Goal: Task Accomplishment & Management: Manage account settings

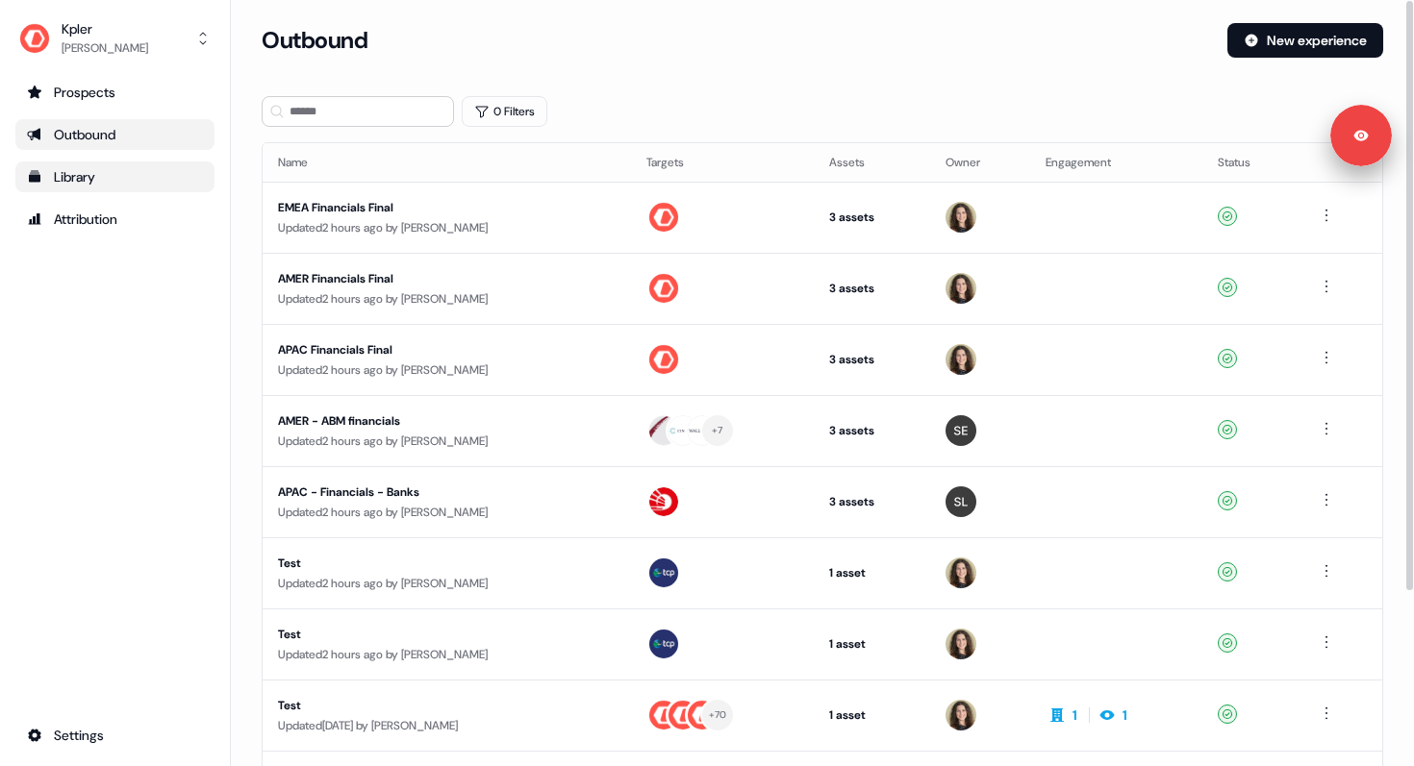
click at [157, 169] on div "Library" at bounding box center [115, 176] width 176 height 19
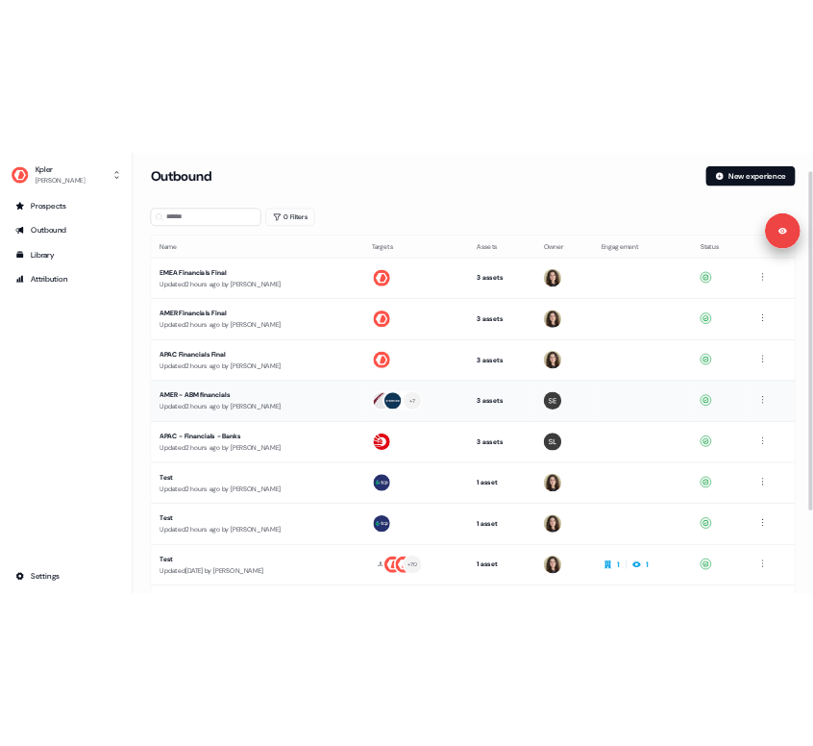
scroll to position [90, 0]
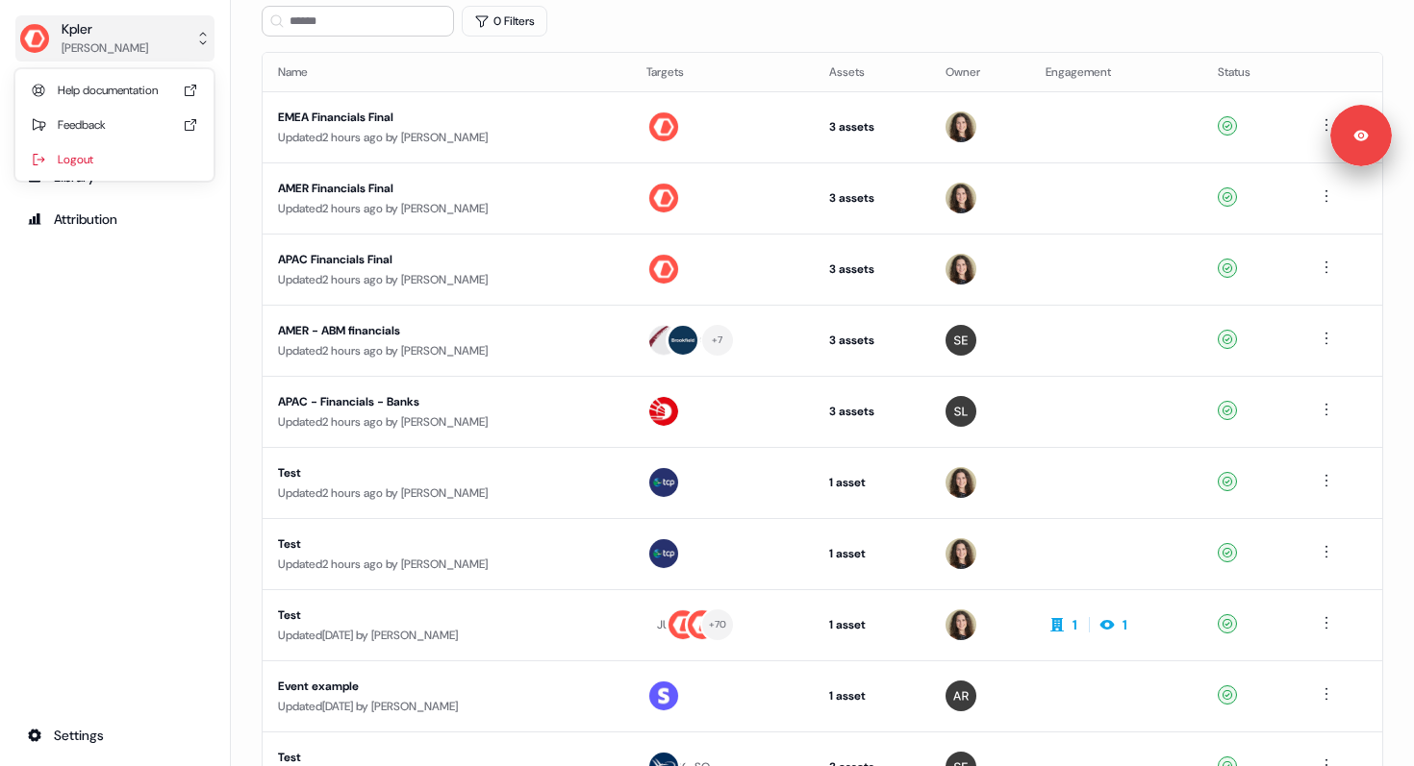
click at [74, 35] on div "Kpler" at bounding box center [105, 28] width 87 height 19
click at [89, 155] on div "Logout" at bounding box center [114, 159] width 183 height 35
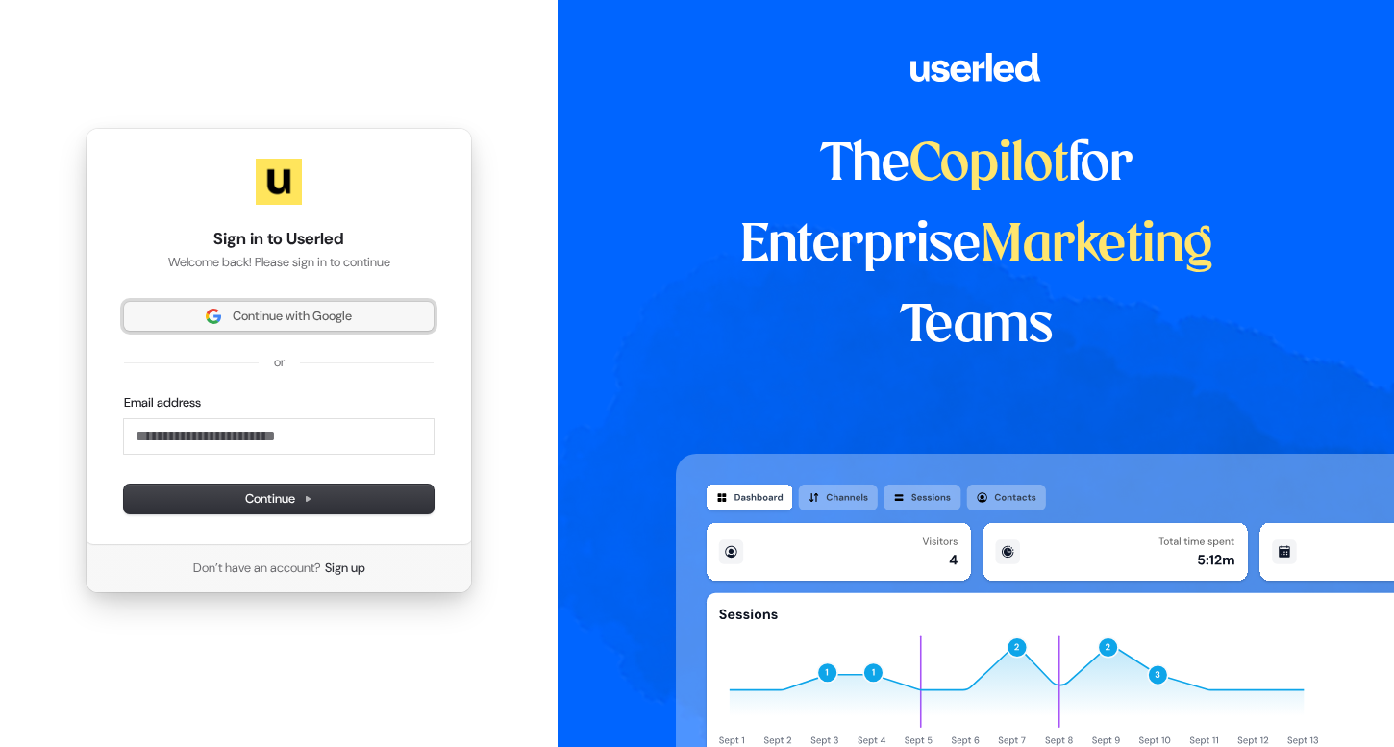
click at [257, 320] on span "Continue with Google" at bounding box center [292, 316] width 119 height 17
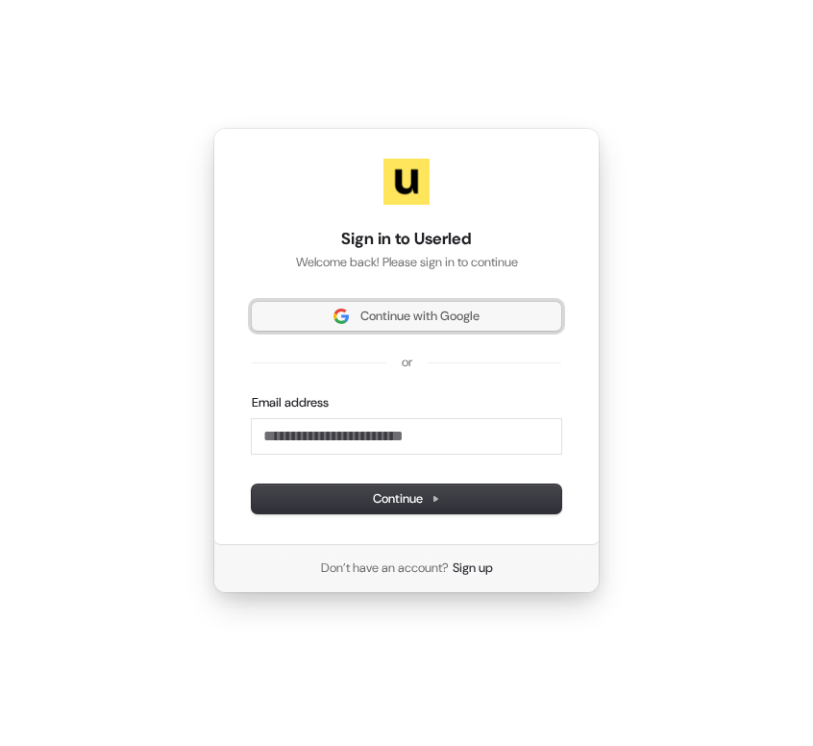
click at [309, 317] on span "Continue with Google" at bounding box center [406, 316] width 287 height 17
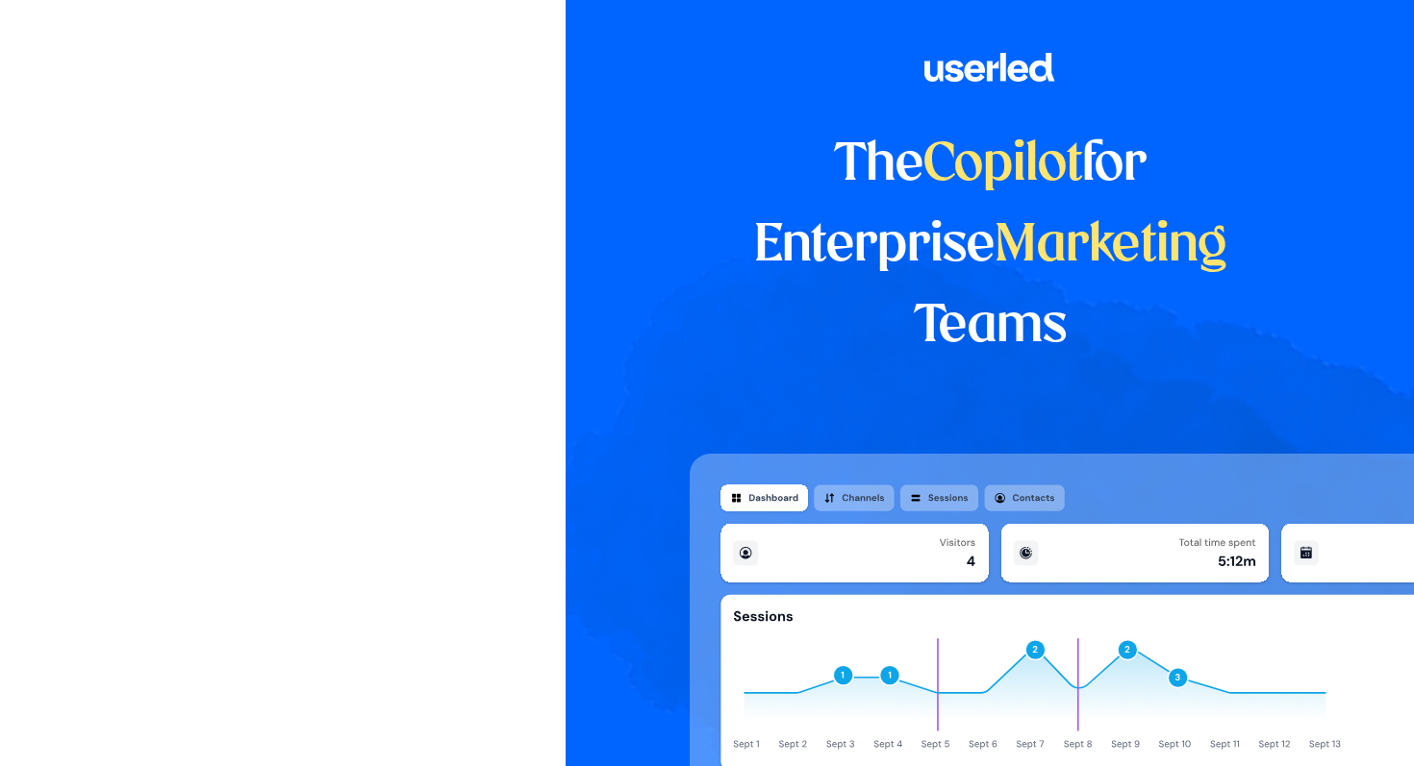
click at [428, 115] on div at bounding box center [282, 360] width 565 height 721
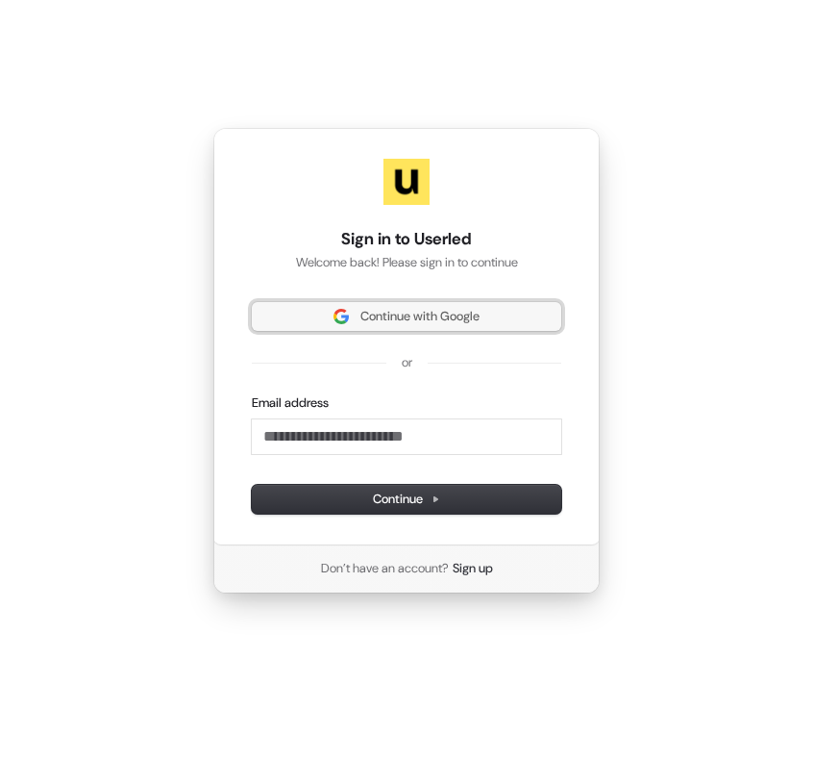
click at [459, 313] on span "Continue with Google" at bounding box center [420, 316] width 119 height 17
